Goal: Task Accomplishment & Management: Complete application form

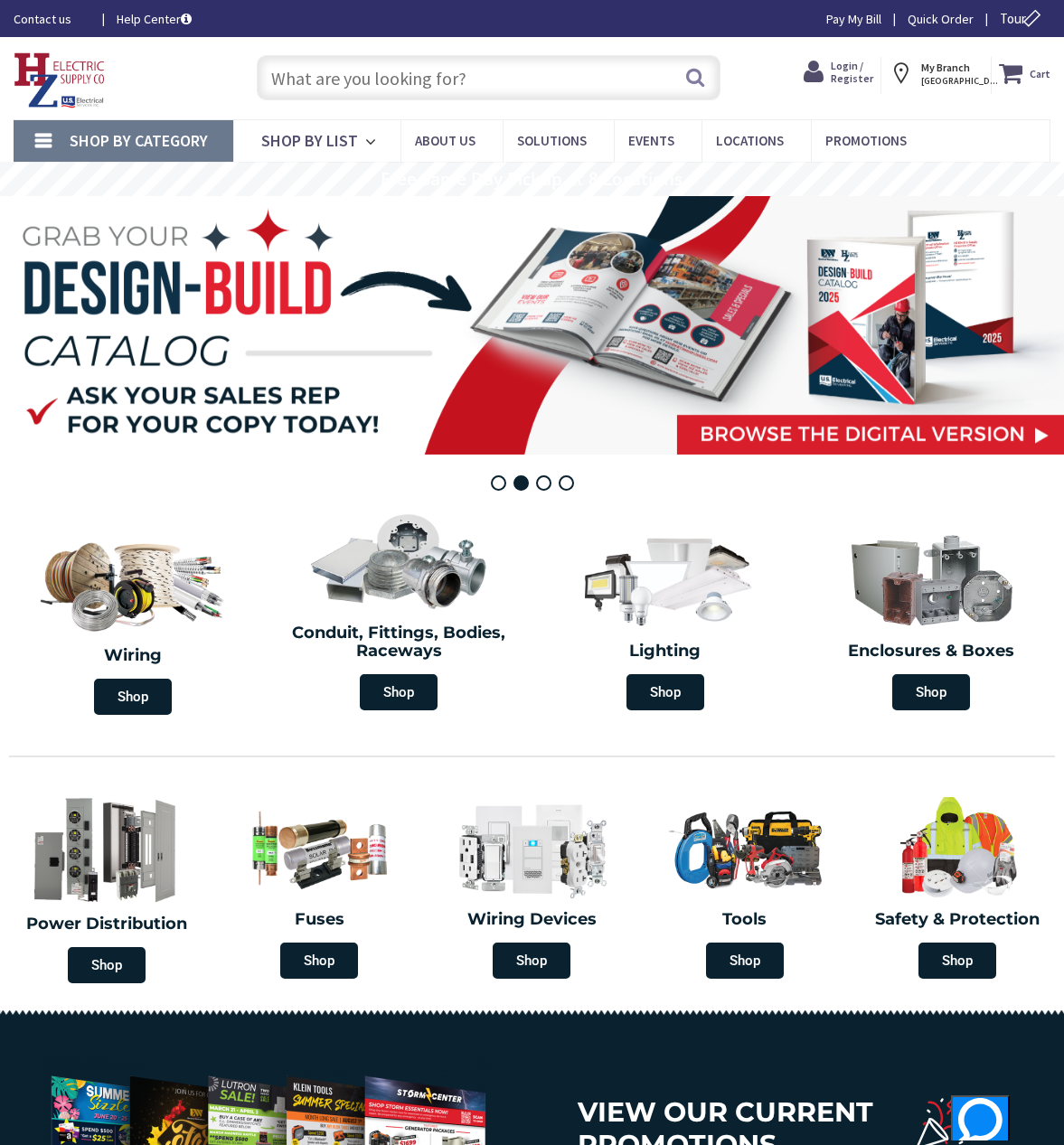
click at [844, 15] on link "Pay My Bill" at bounding box center [854, 19] width 55 height 18
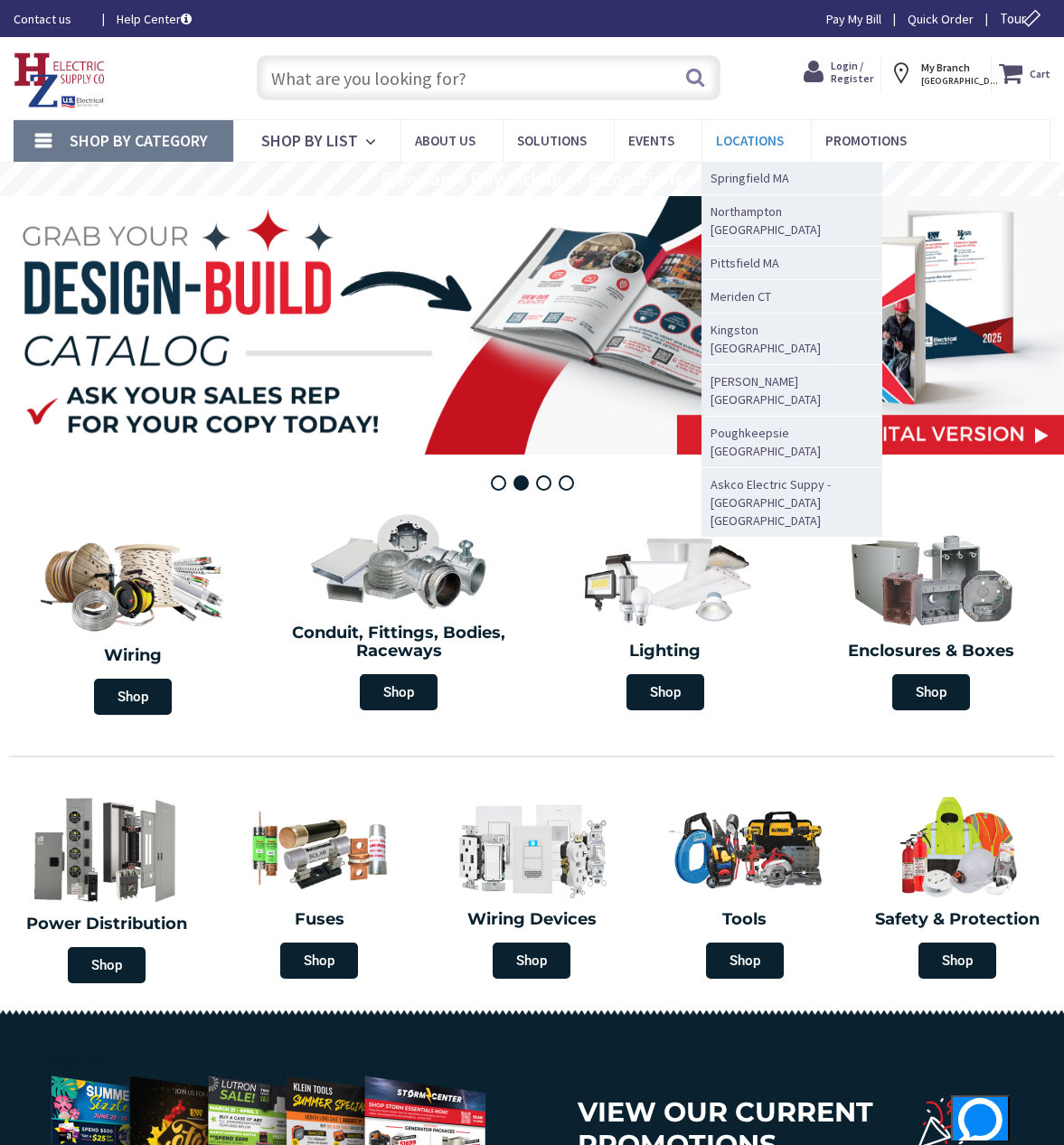
click at [754, 138] on span "Locations" at bounding box center [751, 140] width 68 height 17
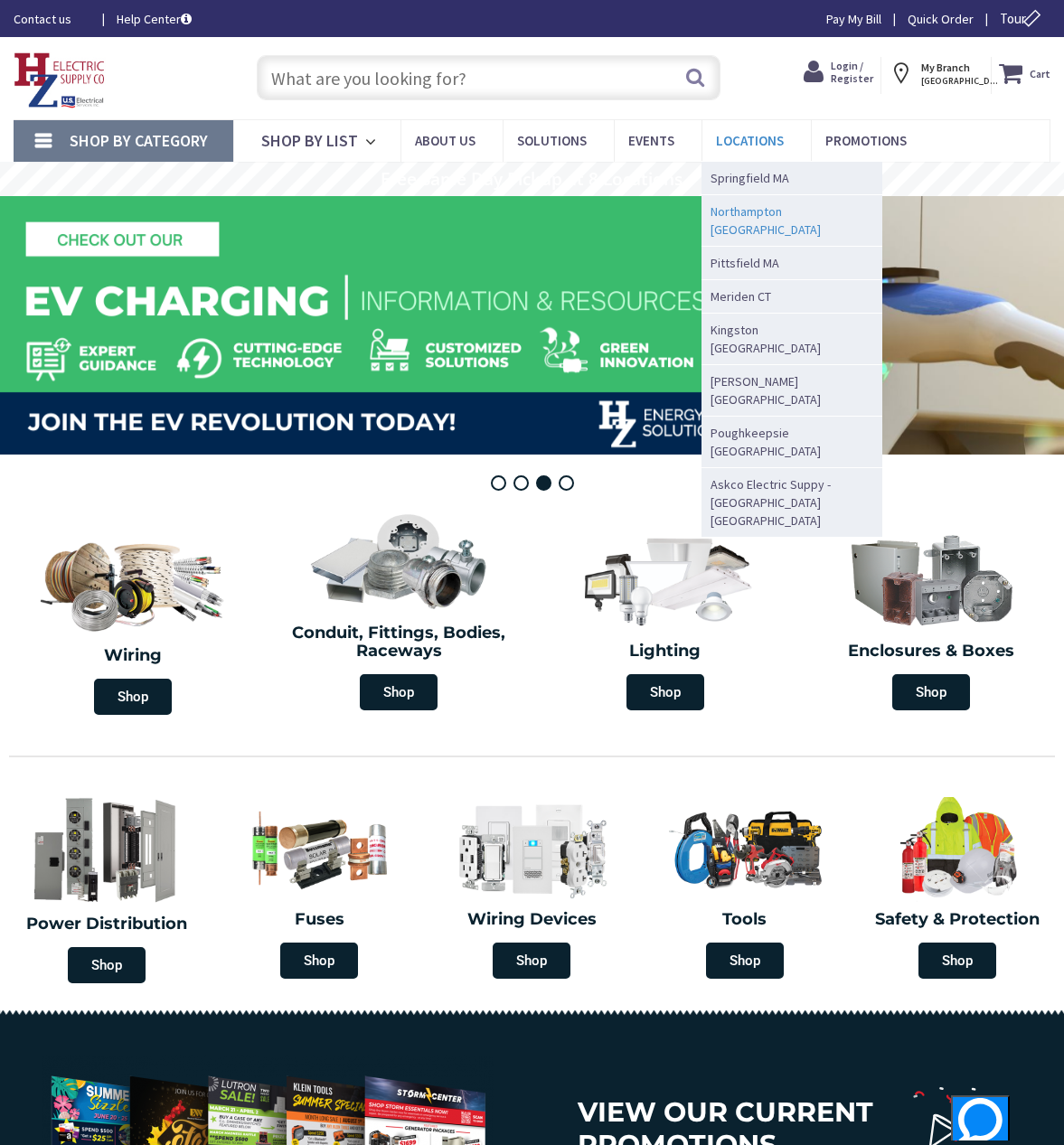
click at [731, 216] on span "Northampton [GEOGRAPHIC_DATA]" at bounding box center [788, 220] width 153 height 36
click at [740, 137] on span "Locations" at bounding box center [751, 140] width 68 height 17
click at [739, 214] on span "Northampton [GEOGRAPHIC_DATA]" at bounding box center [788, 220] width 153 height 36
click at [718, 211] on span "Northampton [GEOGRAPHIC_DATA]" at bounding box center [788, 220] width 153 height 36
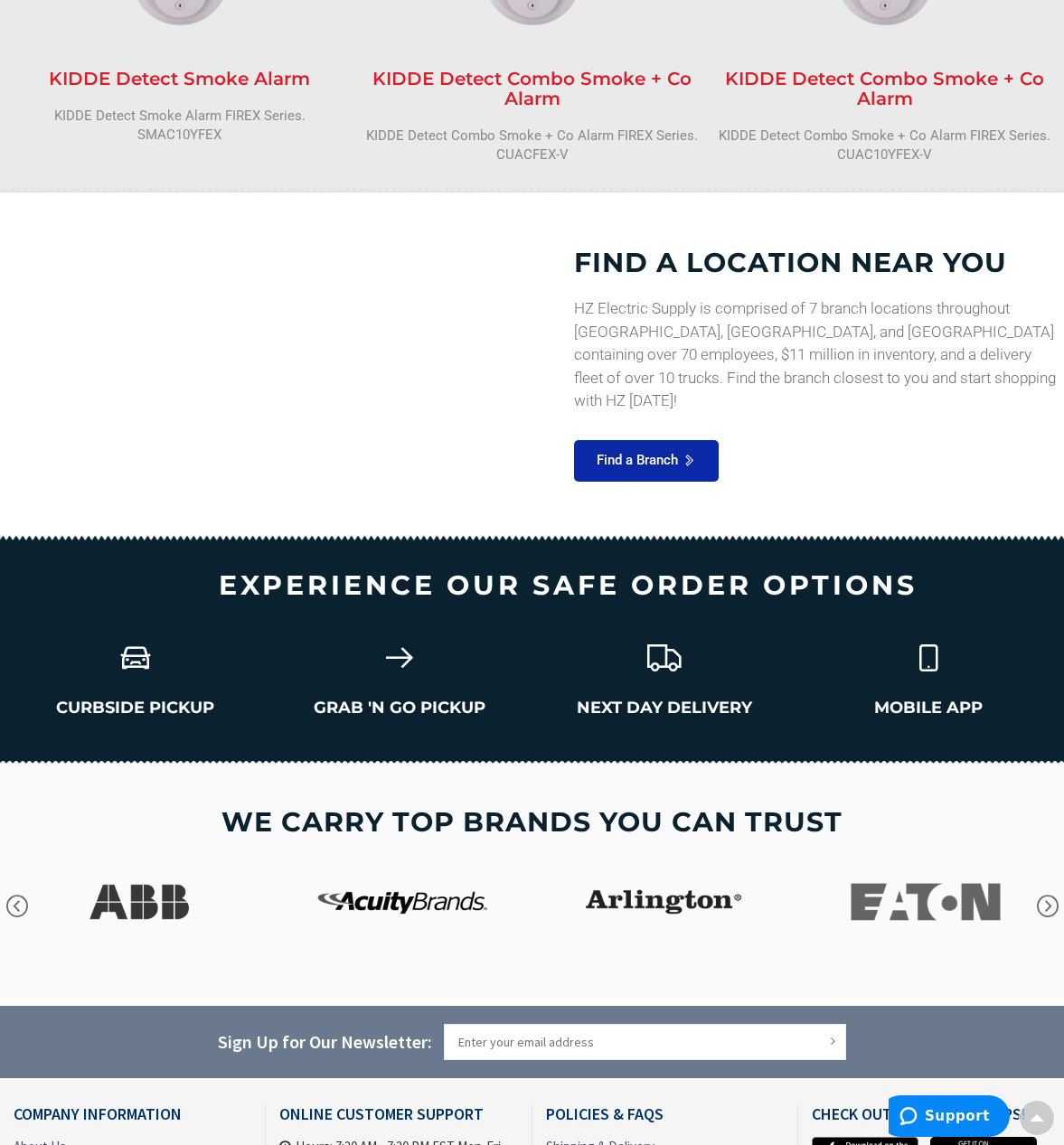
scroll to position [2450, 0]
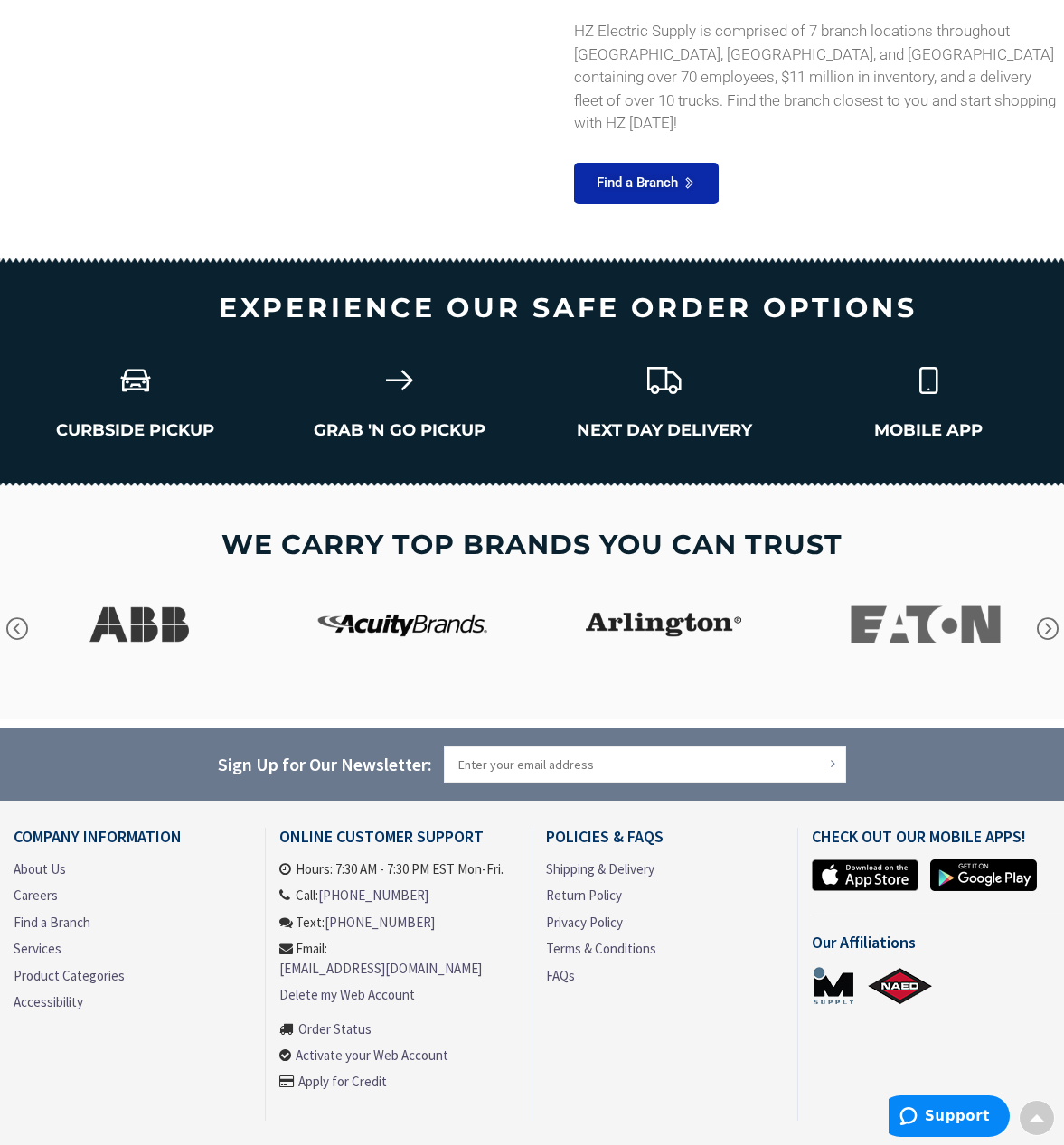
click at [860, 71] on p "HZ Electric Supply is comprised of 7 branch locations throughout CT, MA, and NY…" at bounding box center [817, 78] width 486 height 115
click at [1057, 196] on div "FIND A LOCATION NEAR YOU HZ Electric Supply is comprised of 7 branch locations …" at bounding box center [817, 86] width 486 height 273
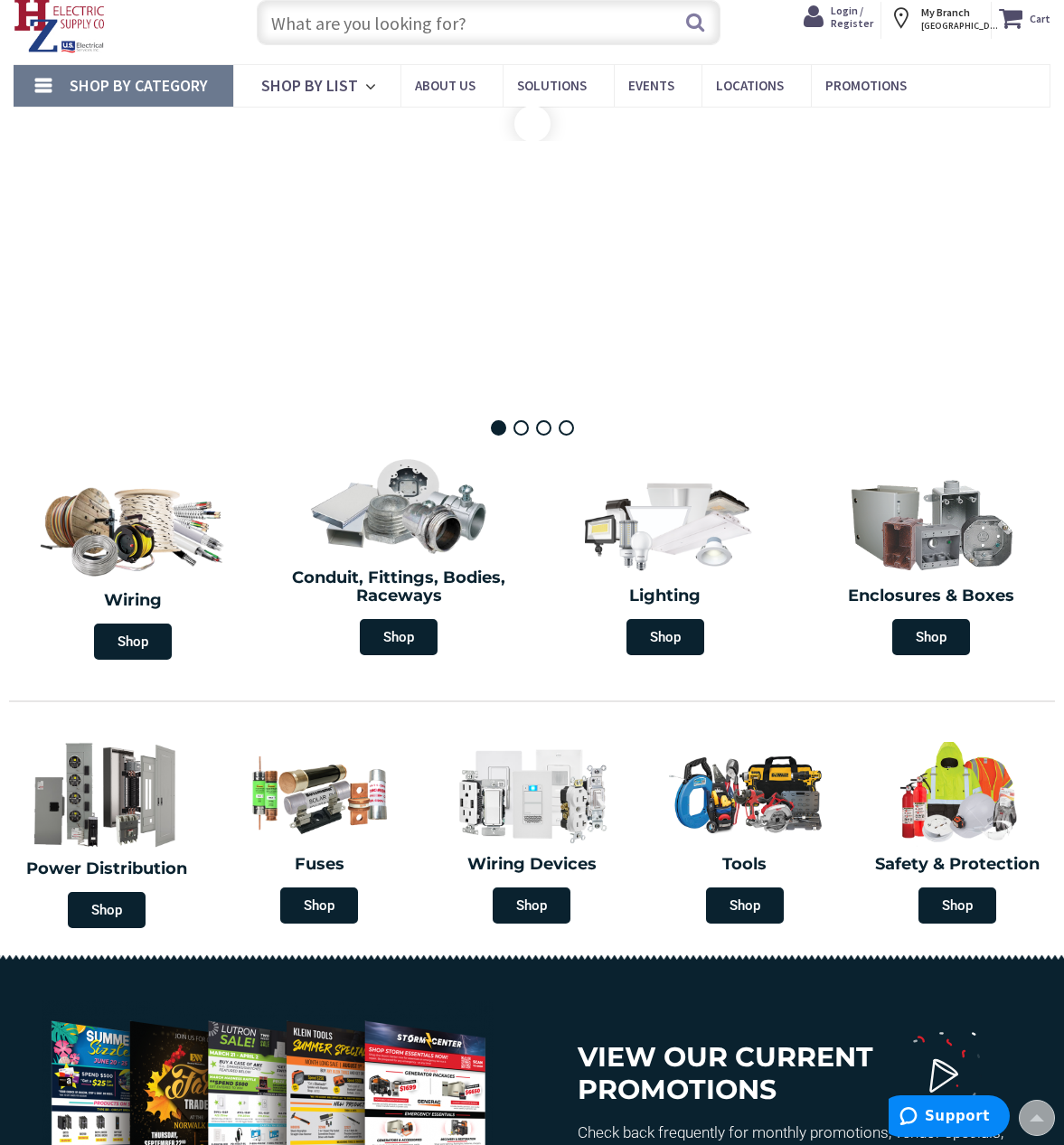
scroll to position [0, 0]
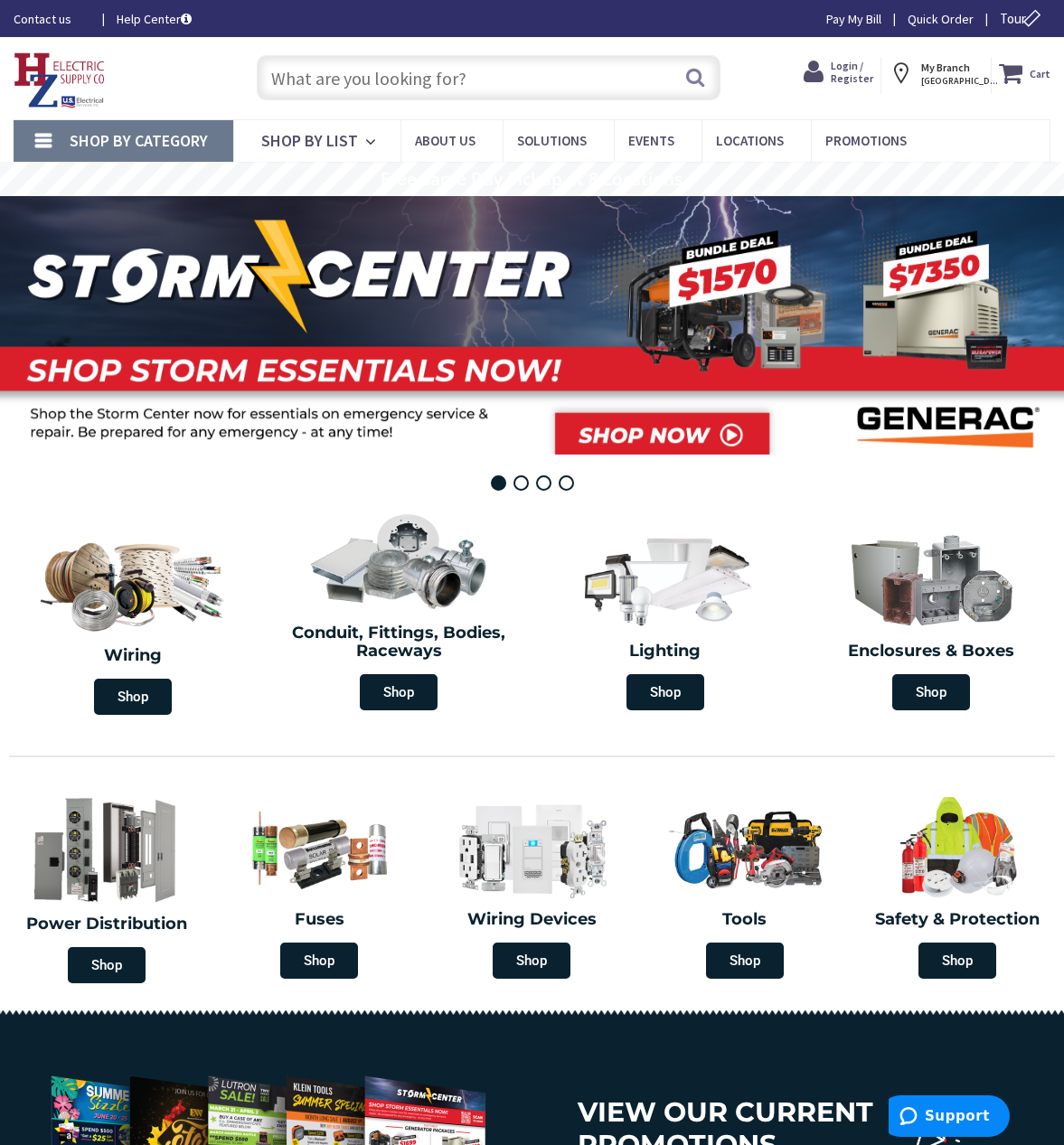
click at [856, 66] on span "Login / Register" at bounding box center [852, 72] width 43 height 26
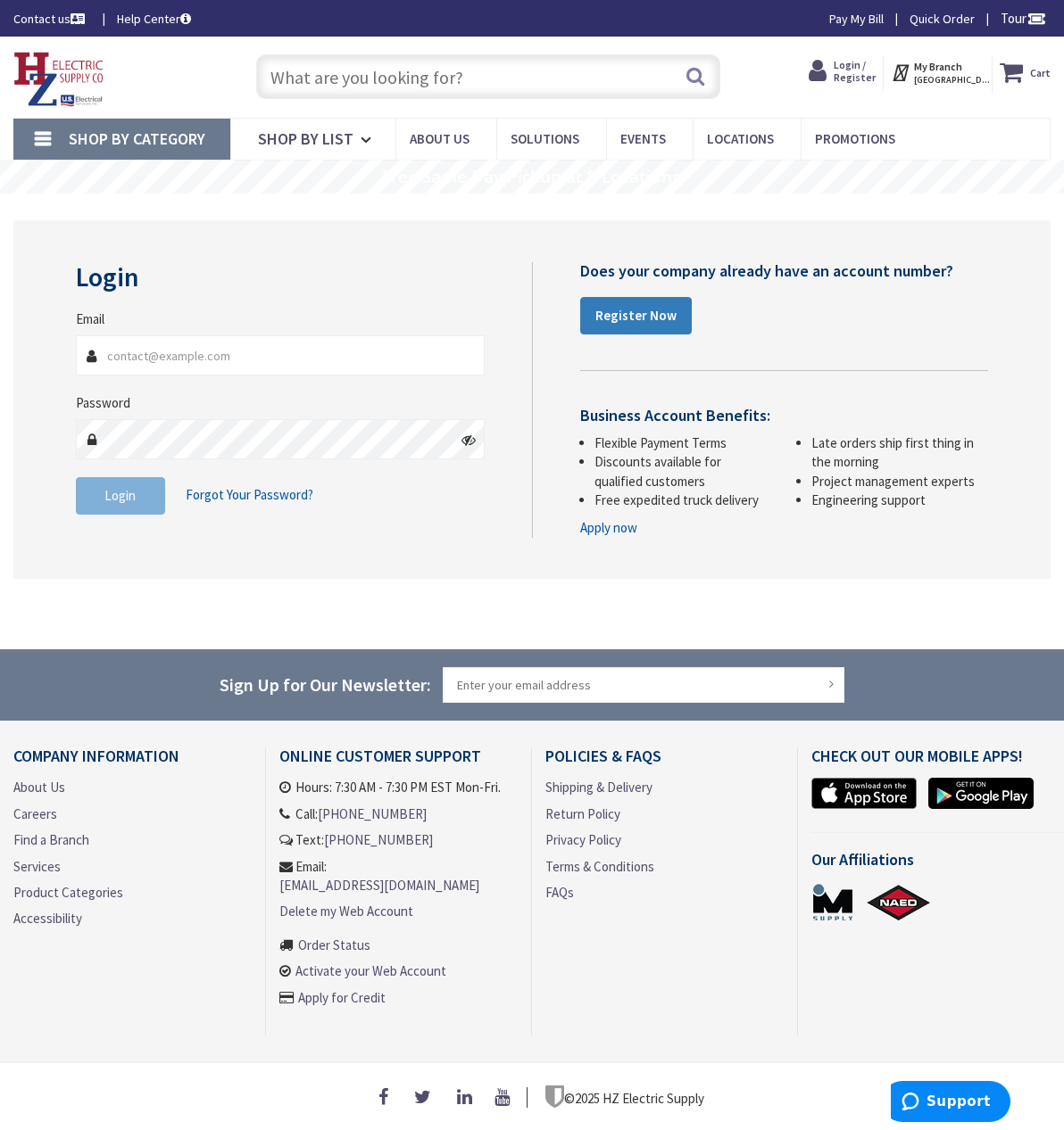
click at [628, 316] on strong "Register Now" at bounding box center [635, 316] width 81 height 17
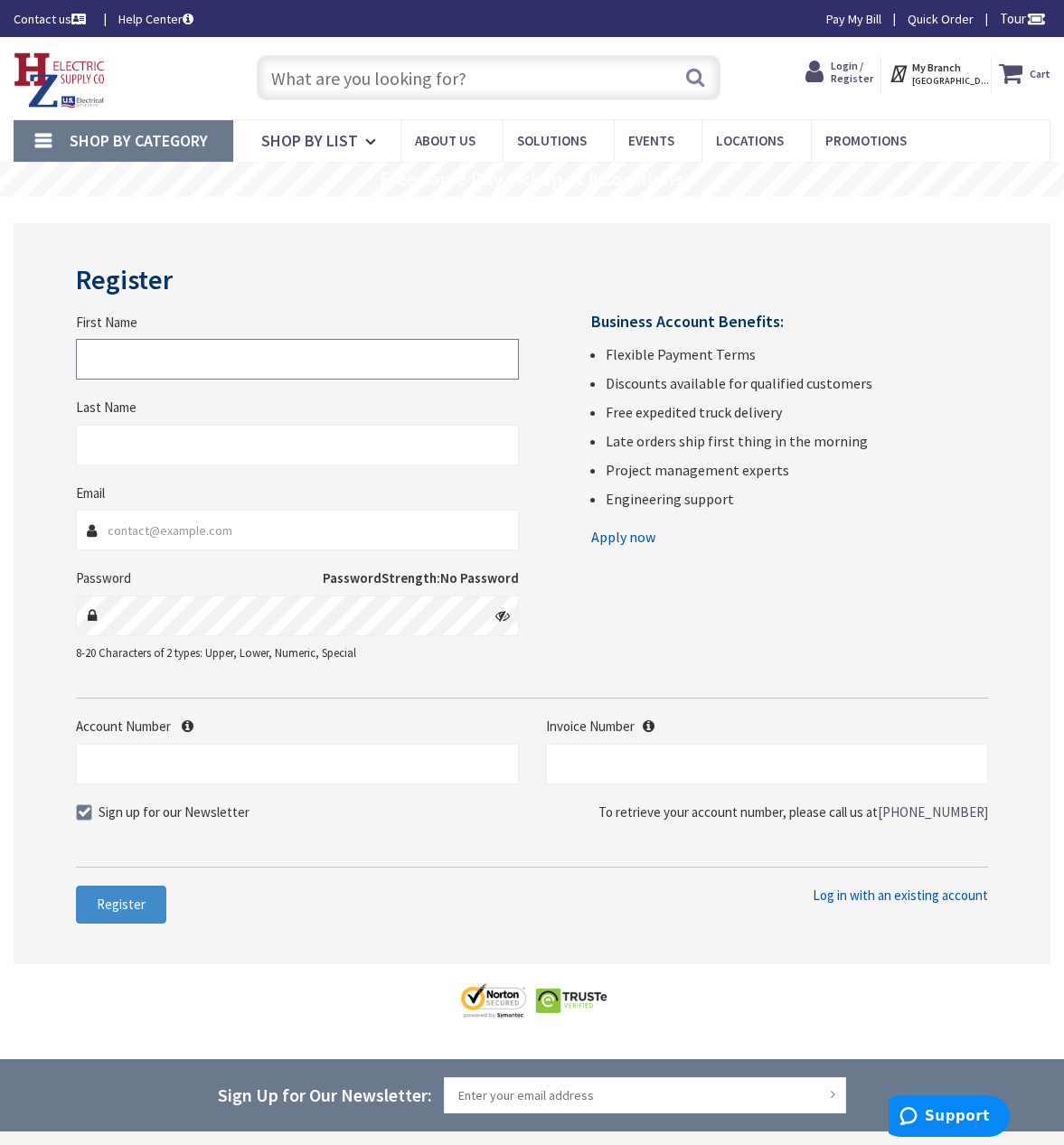
click at [114, 356] on input "First Name" at bounding box center [297, 359] width 443 height 41
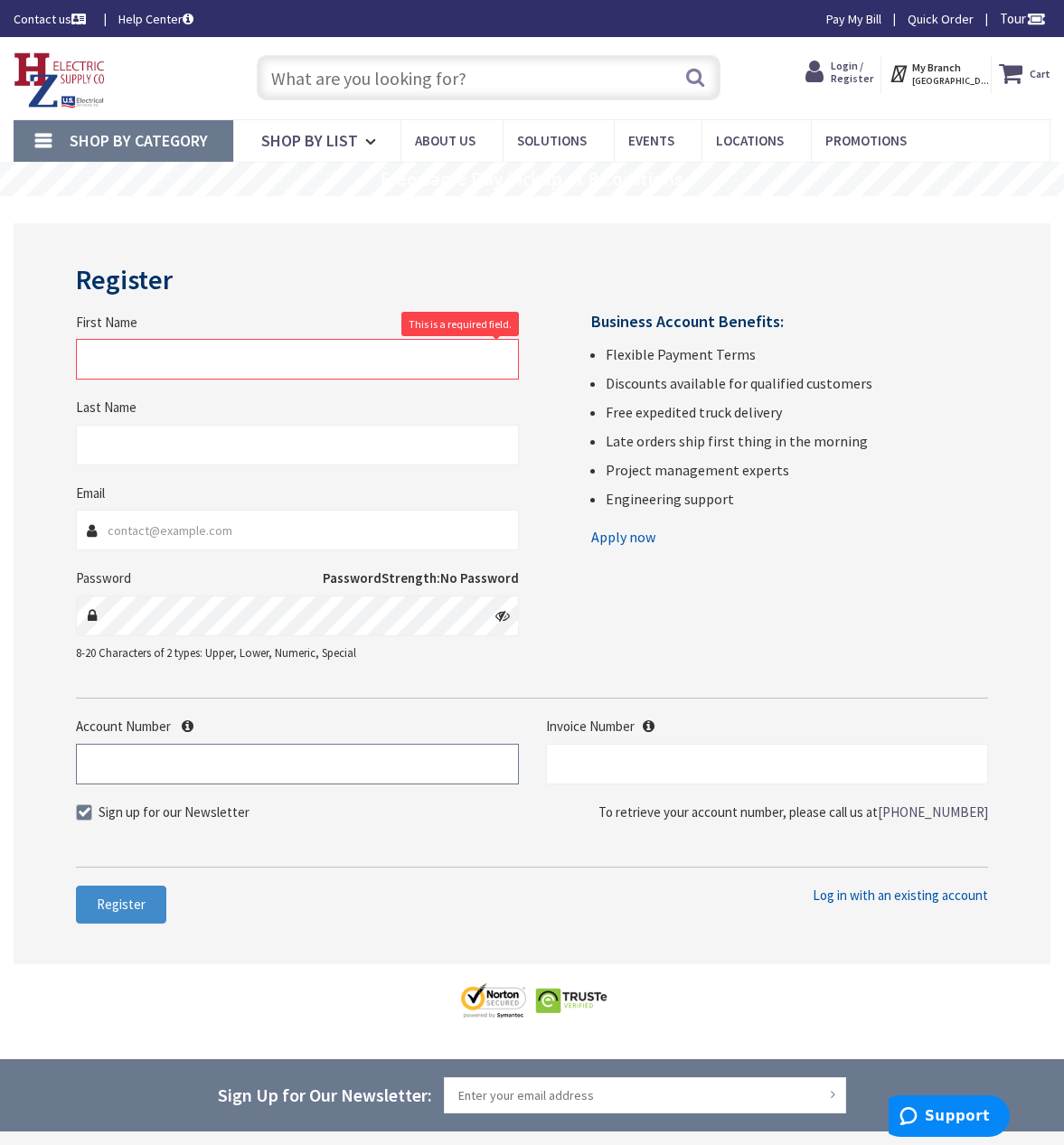
click at [181, 768] on input "Account Number" at bounding box center [297, 764] width 443 height 41
type input "470076"
click at [136, 531] on input "Email" at bounding box center [297, 530] width 443 height 41
type input "draftz@aol.com"
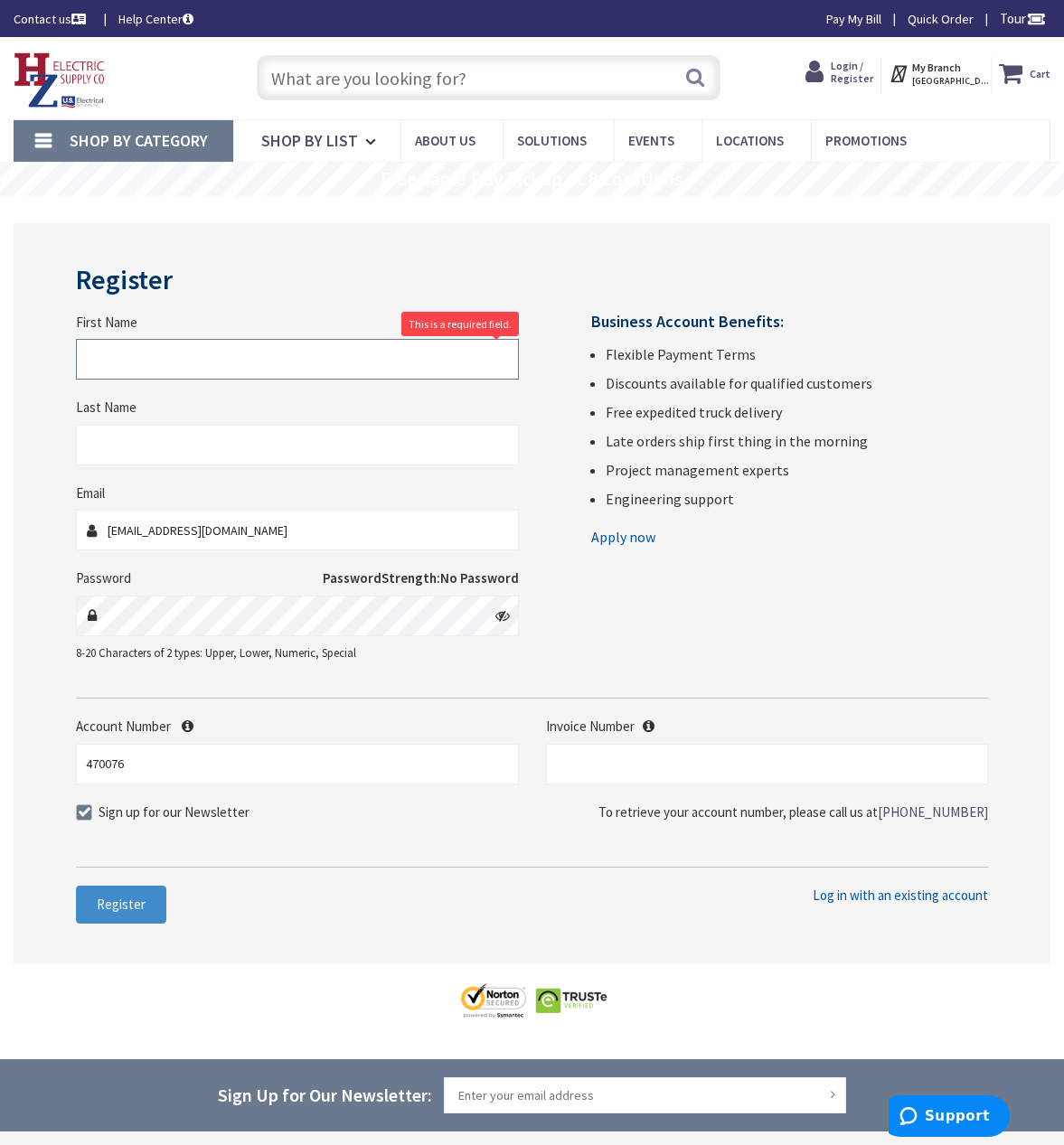
type input "Barry"
type input "Roberts"
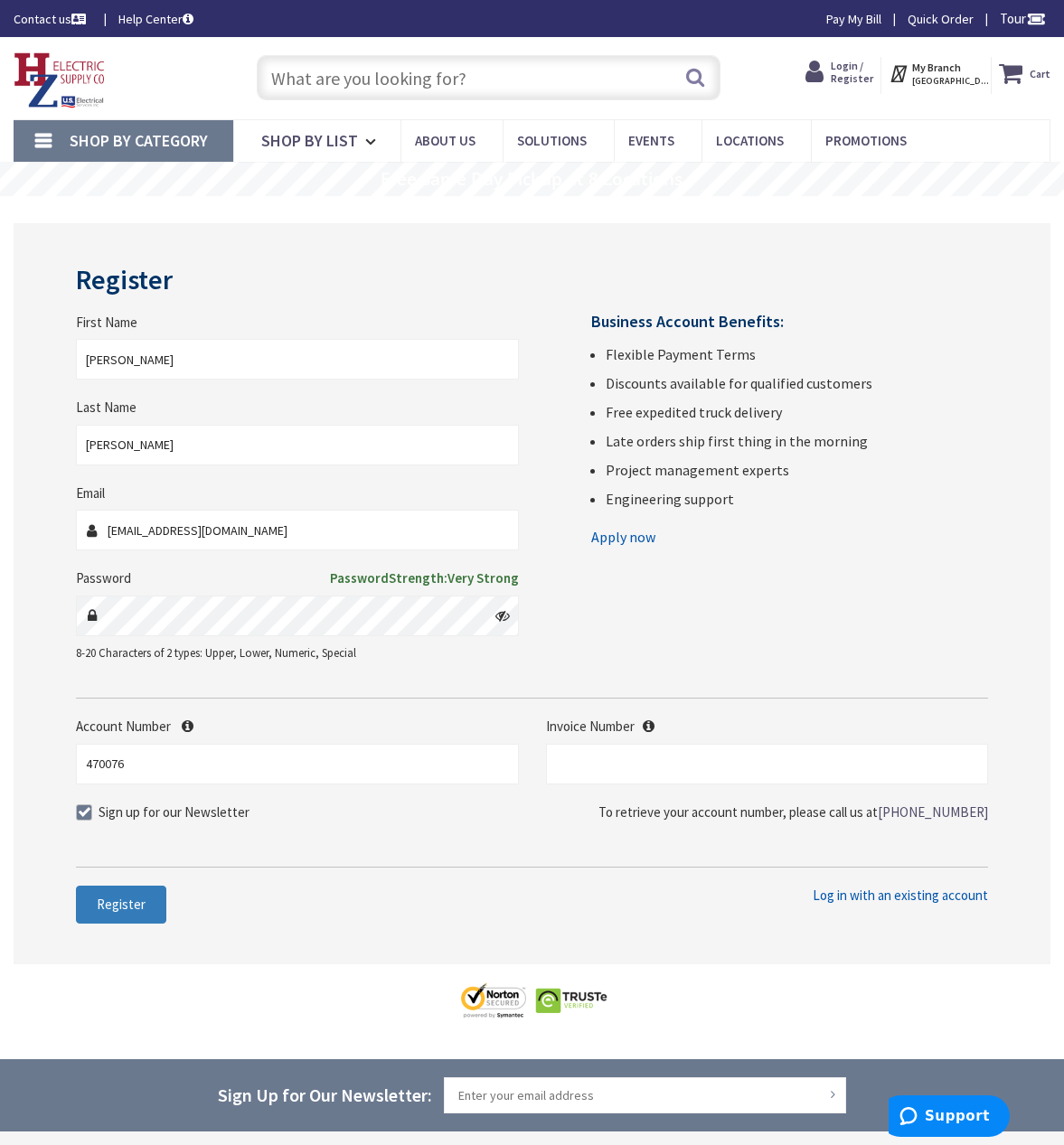
click at [113, 901] on span "Register" at bounding box center [121, 905] width 49 height 17
click at [151, 907] on button "Register" at bounding box center [121, 905] width 91 height 38
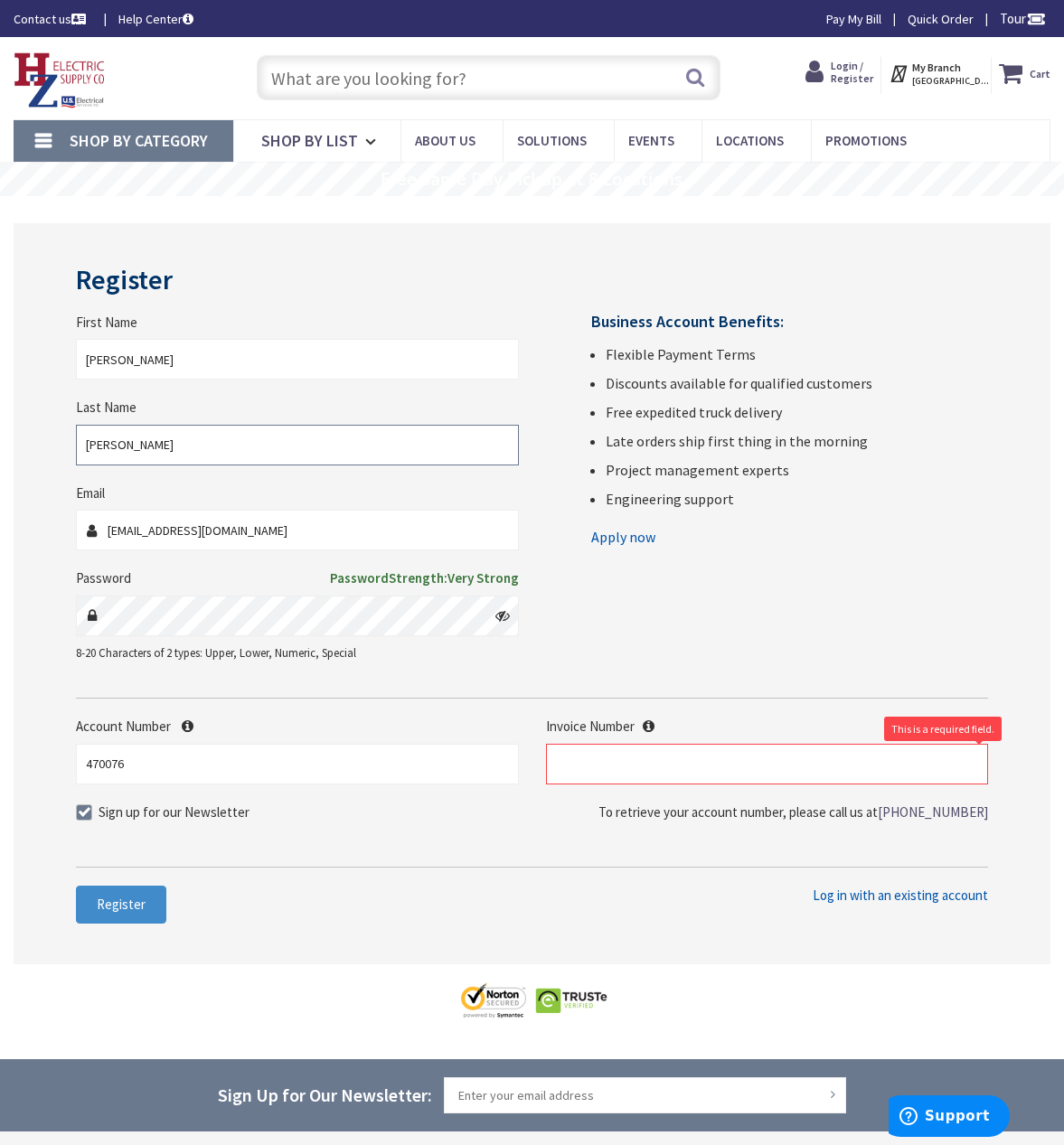
drag, startPoint x: 148, startPoint y: 450, endPoint x: 51, endPoint y: 455, distance: 97.1
click at [51, 455] on div "Register First Name Barry Last Name Roberts Email draftz@aol.com Password" at bounding box center [532, 593] width 1037 height 741
drag, startPoint x: 202, startPoint y: 537, endPoint x: 31, endPoint y: 526, distance: 171.4
click at [65, 526] on div "First Name Barry Last Name This is a required field. Email draftz@aol.com Passw…" at bounding box center [297, 497] width 470 height 367
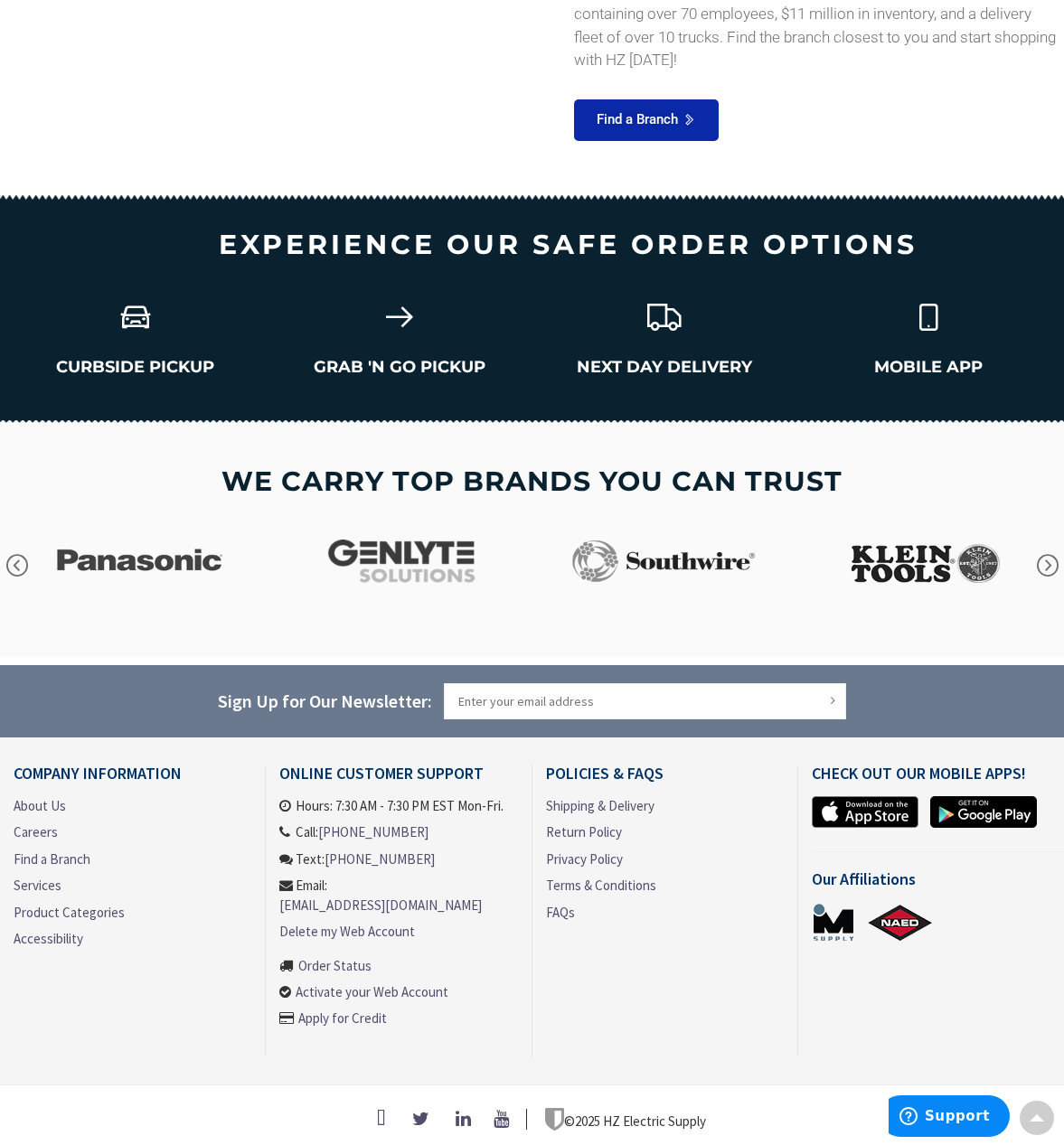
scroll to position [2545, 0]
